Goal: Information Seeking & Learning: Learn about a topic

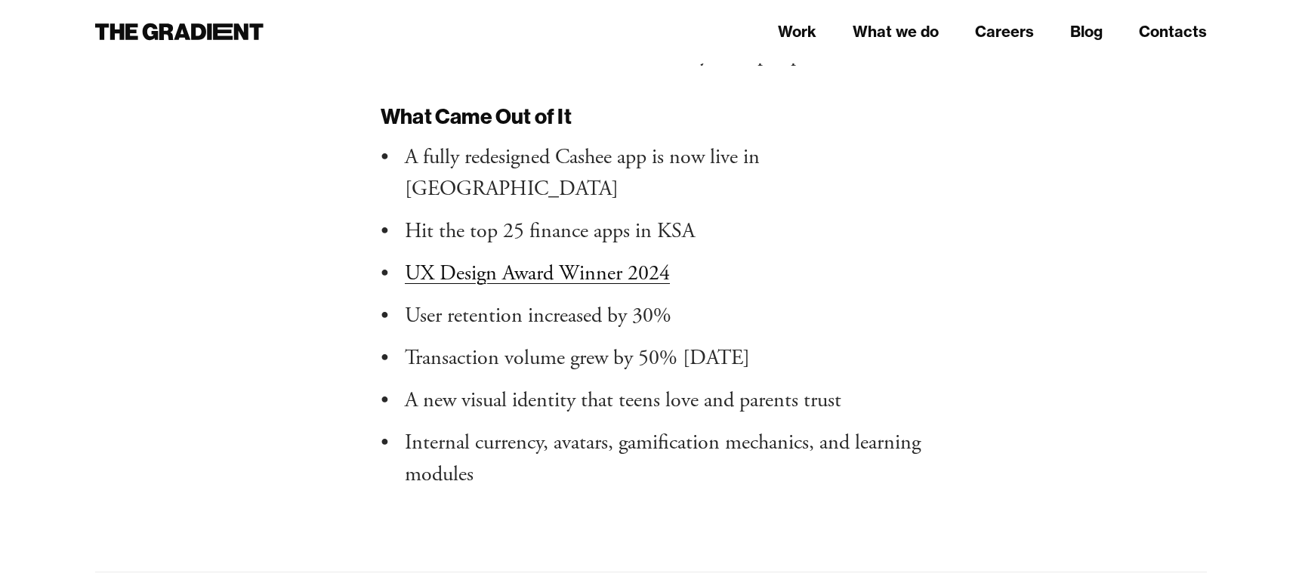
scroll to position [11729, 0]
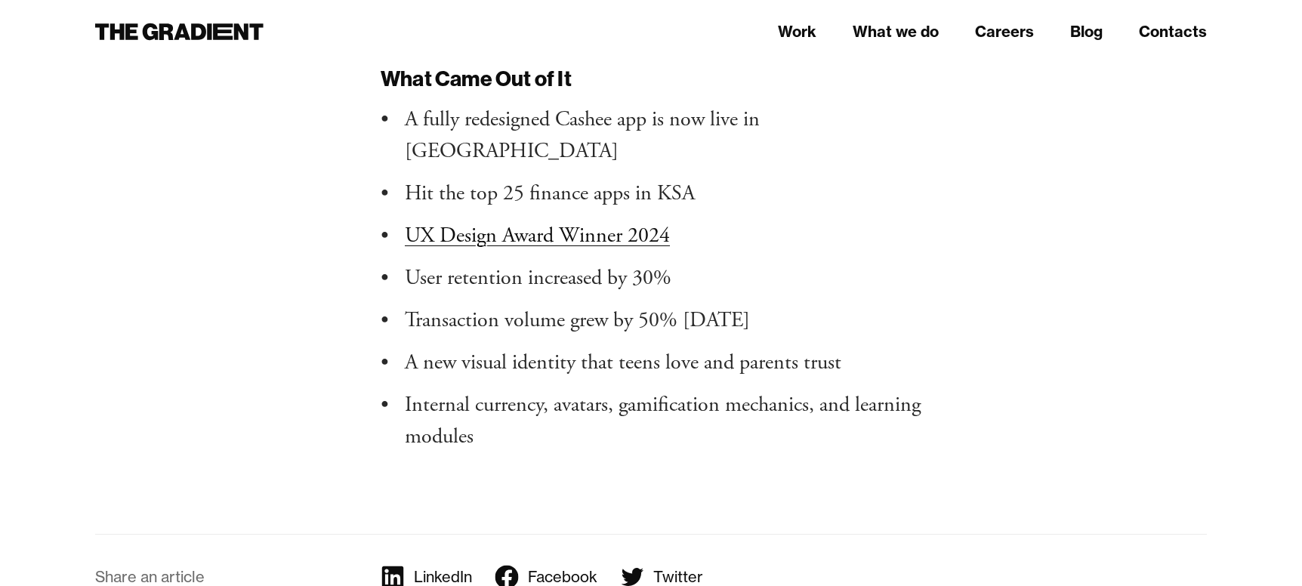
click at [723, 177] on li "​​Hit the top 25 finance apps in KSA" at bounding box center [663, 193] width 516 height 32
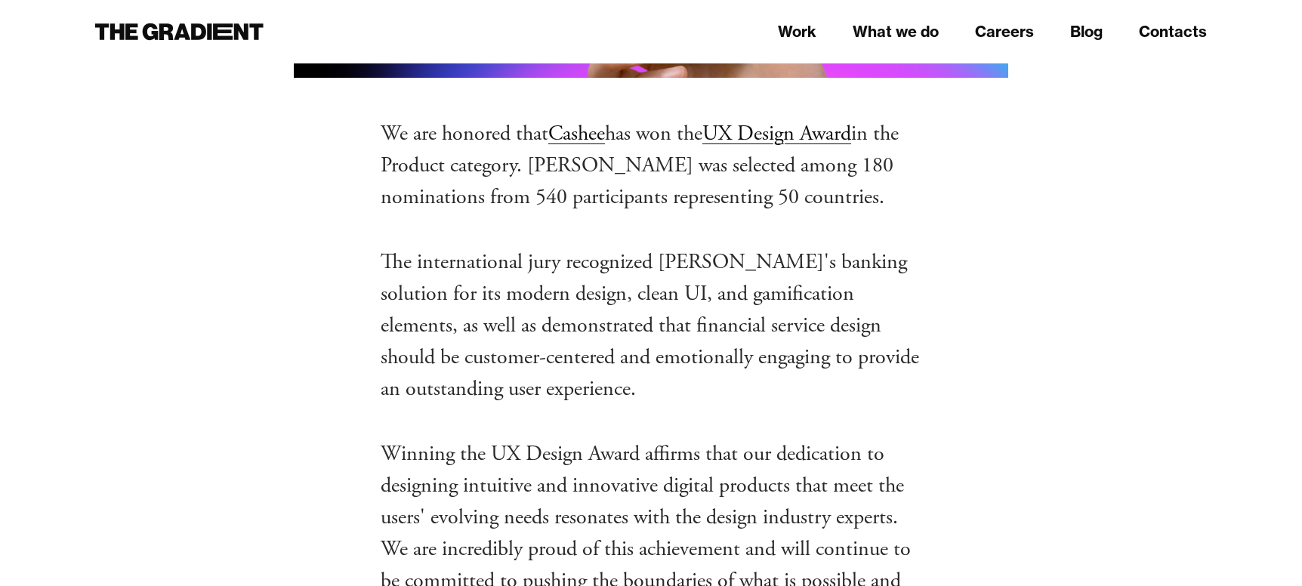
scroll to position [646, 0]
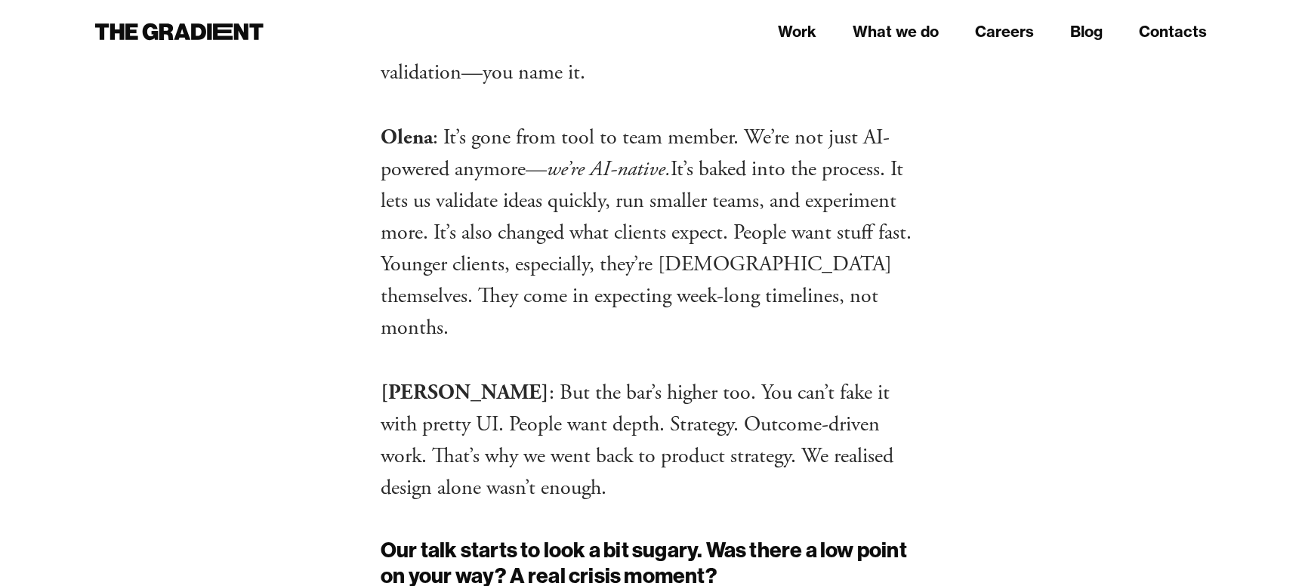
scroll to position [6733, 0]
